Goal: Find specific page/section: Find specific page/section

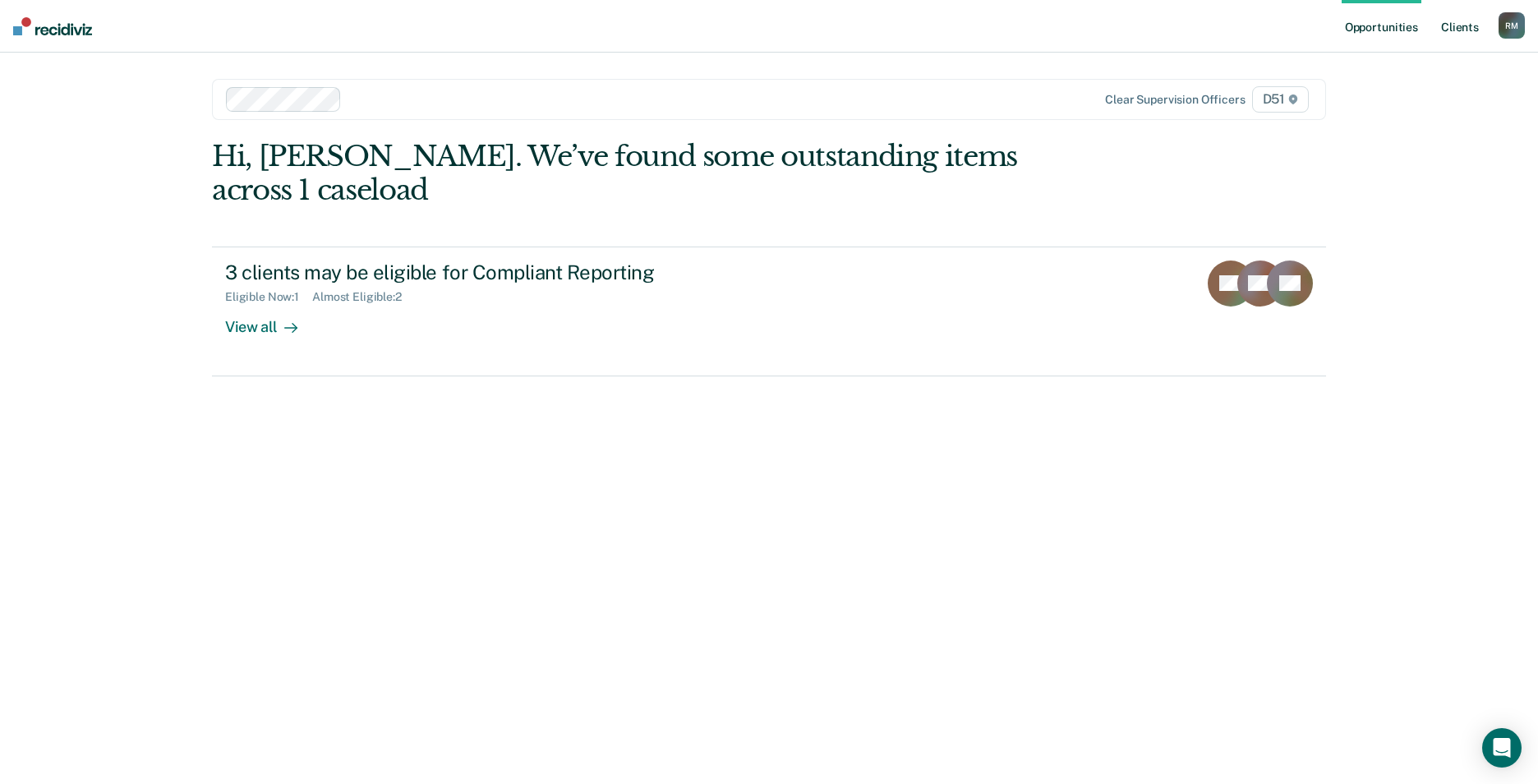
click at [1467, 28] on link "Client s" at bounding box center [1459, 26] width 45 height 53
click at [1469, 23] on link "Client s" at bounding box center [1459, 26] width 45 height 53
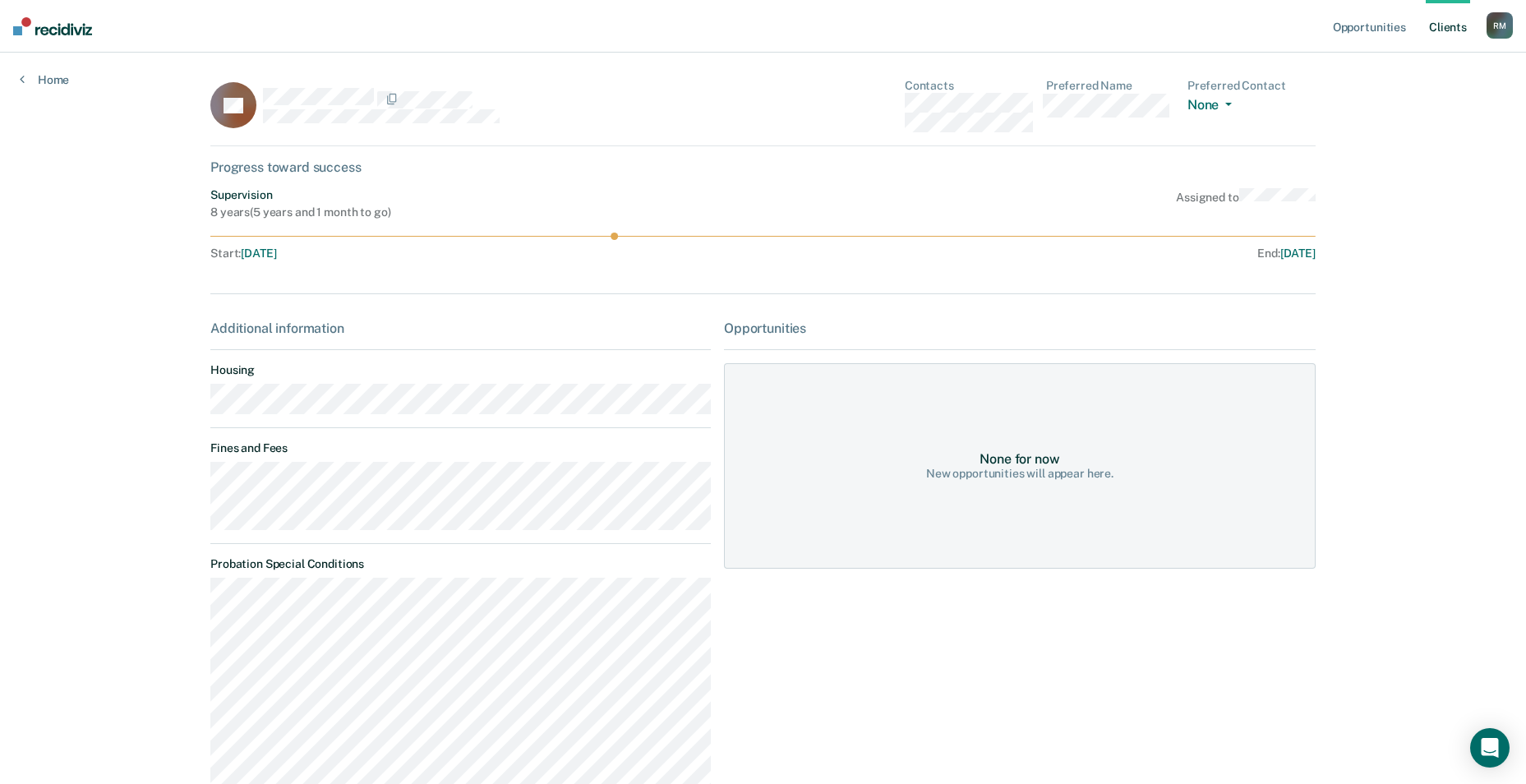
click at [1445, 21] on link "Client s" at bounding box center [1448, 26] width 45 height 53
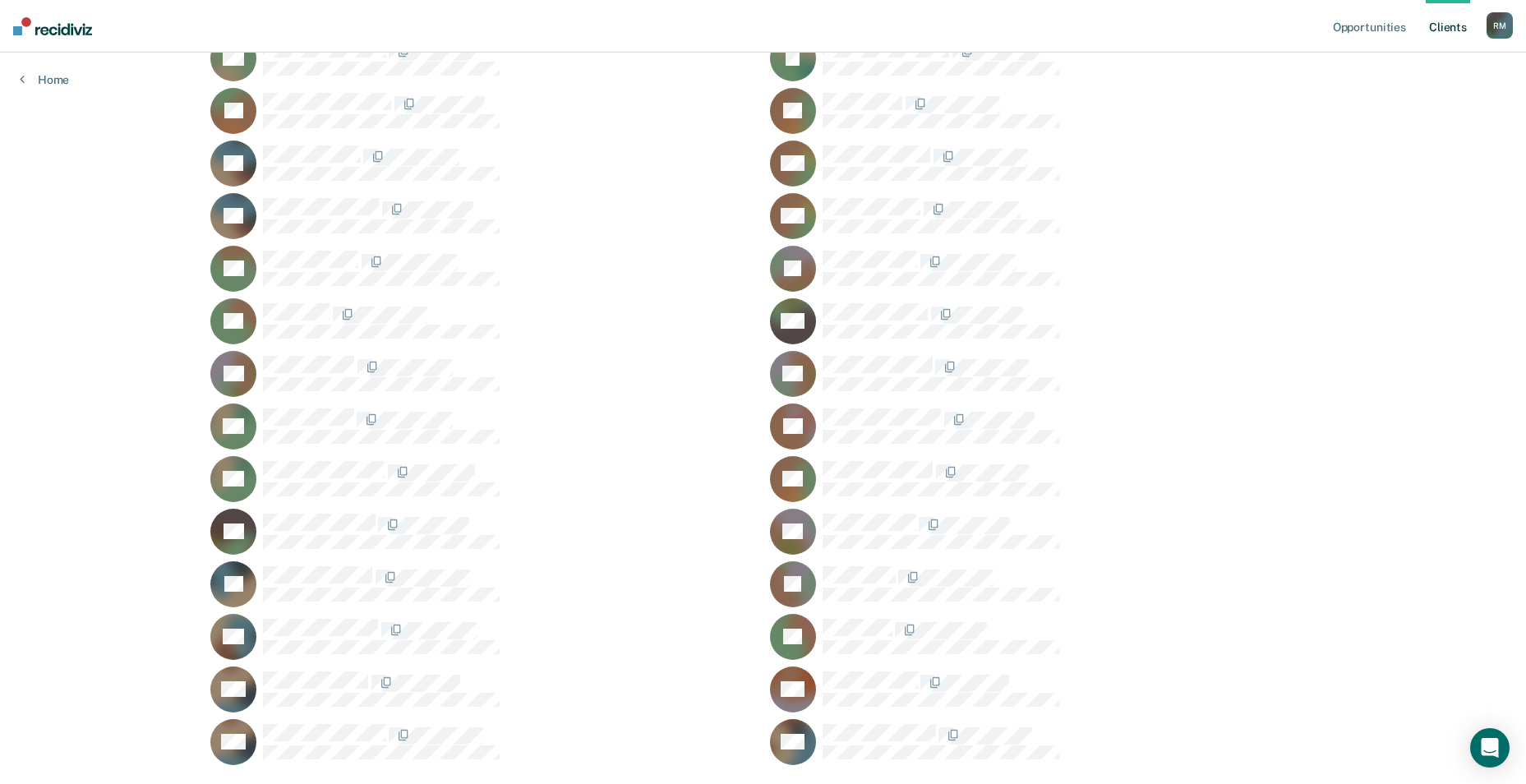
scroll to position [904, 0]
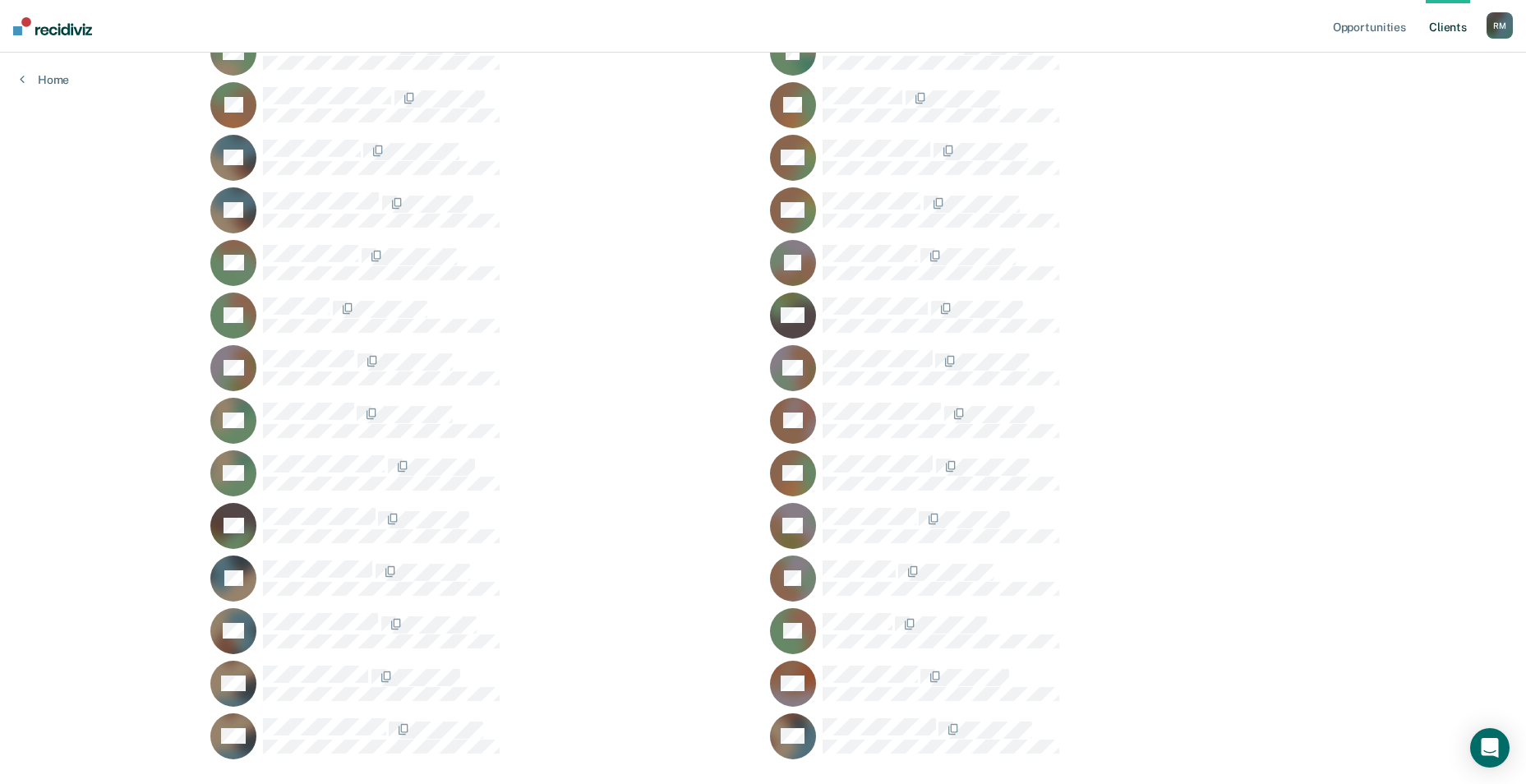
click at [877, 609] on div "IW" at bounding box center [1042, 630] width 546 height 46
